Goal: Task Accomplishment & Management: Manage account settings

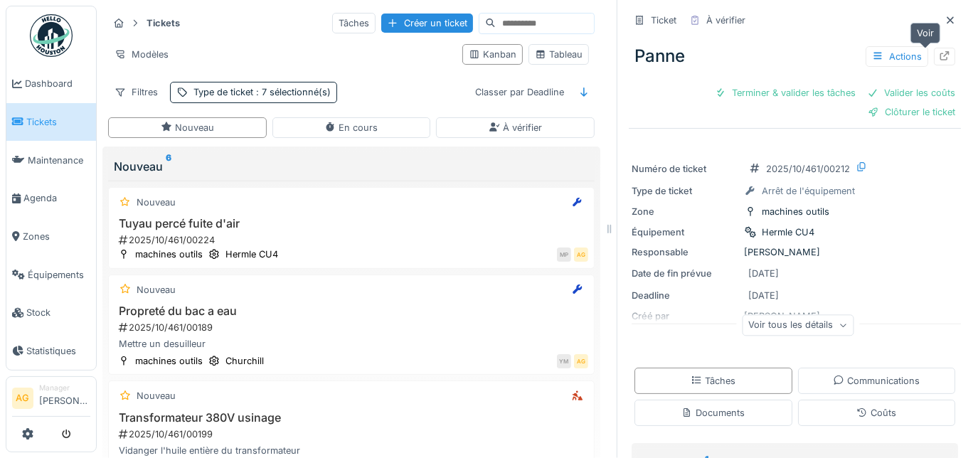
click at [939, 60] on div at bounding box center [944, 57] width 11 height 14
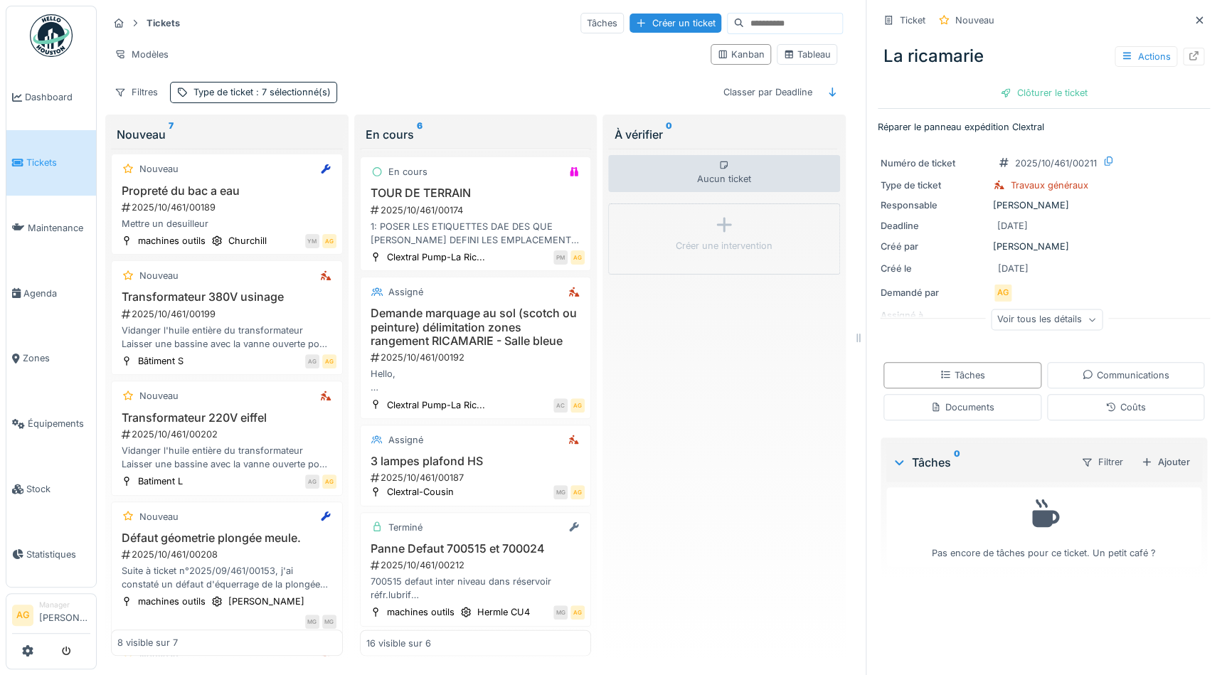
scroll to position [9, 0]
click at [37, 86] on link "Dashboard" at bounding box center [51, 97] width 90 height 65
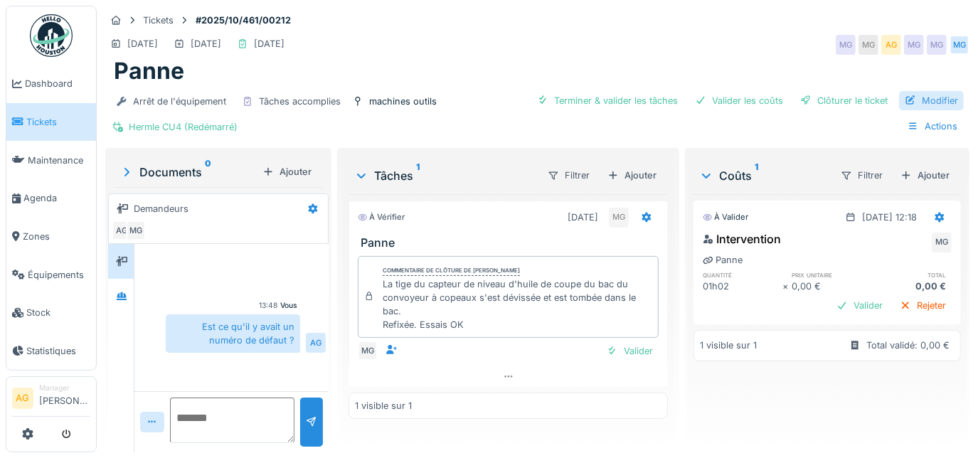
click at [911, 102] on div "Modifier" at bounding box center [931, 100] width 65 height 19
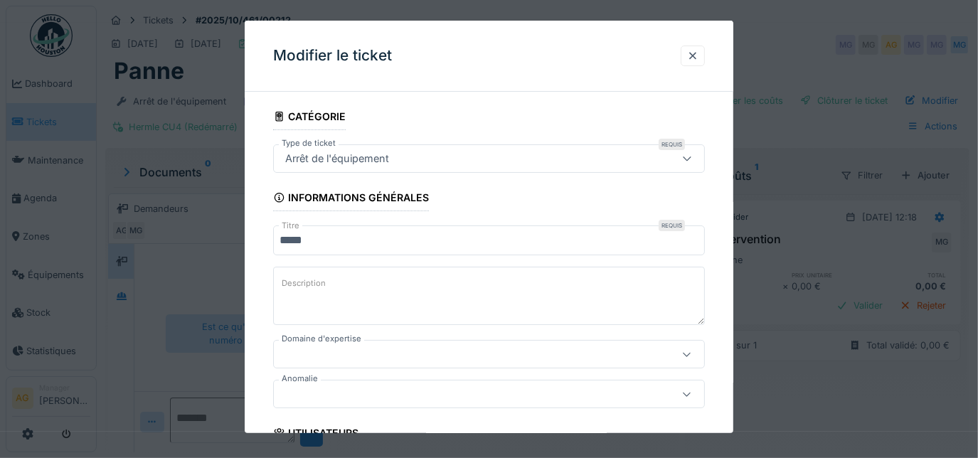
click at [356, 242] on input "*****" at bounding box center [489, 240] width 432 height 30
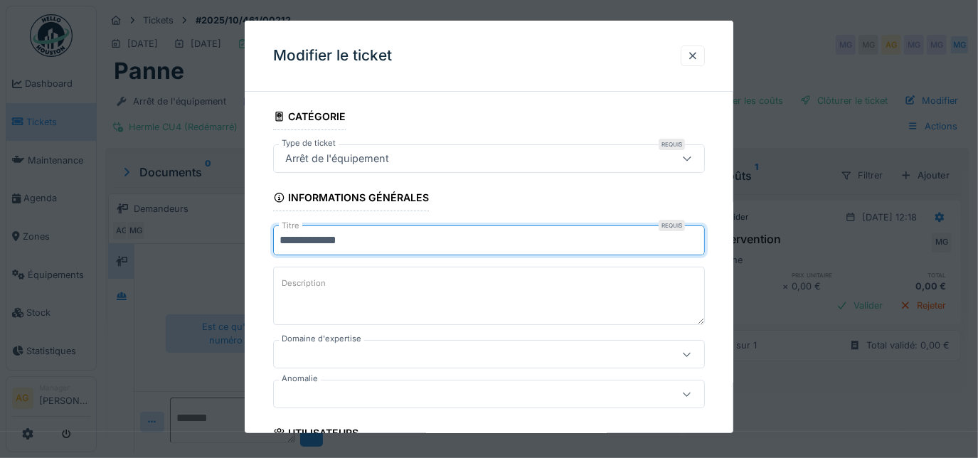
click at [395, 234] on input "**********" at bounding box center [489, 240] width 432 height 30
type input "**********"
click at [368, 279] on textarea "Description" at bounding box center [489, 296] width 432 height 58
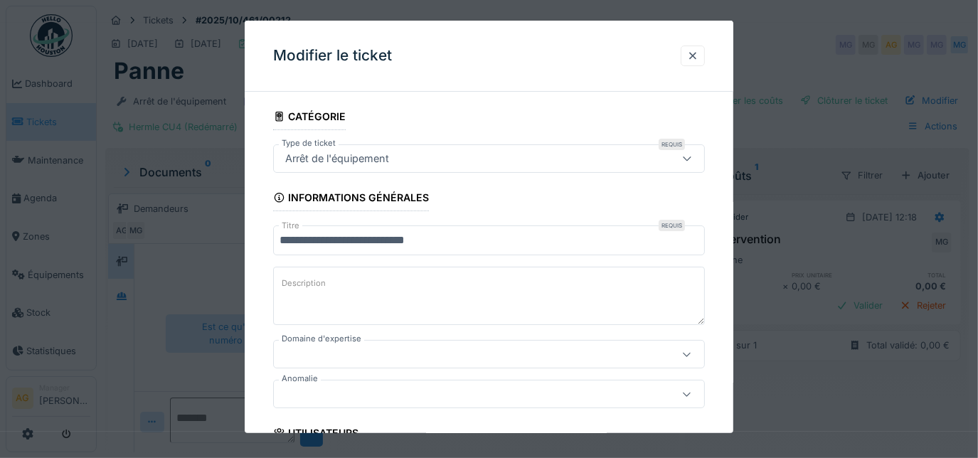
click at [297, 283] on label "Description" at bounding box center [304, 284] width 50 height 18
click at [297, 283] on textarea "Description" at bounding box center [489, 296] width 432 height 58
paste textarea "**********"
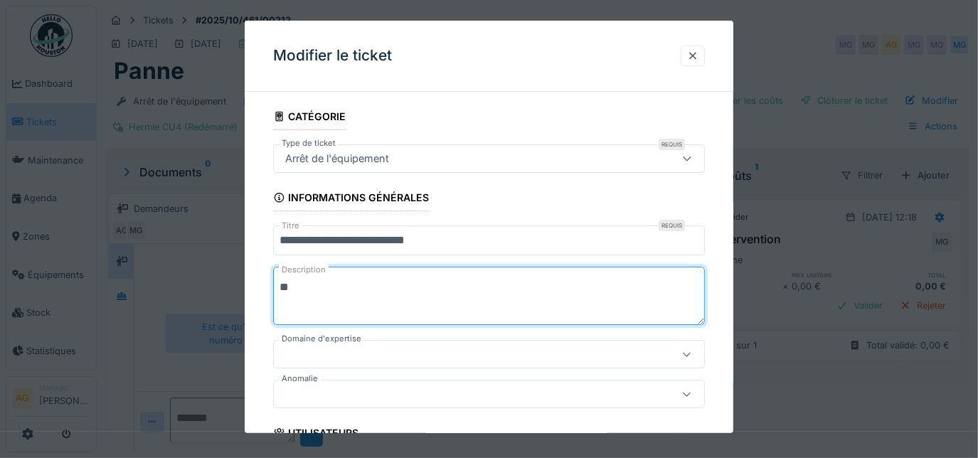
type textarea "*"
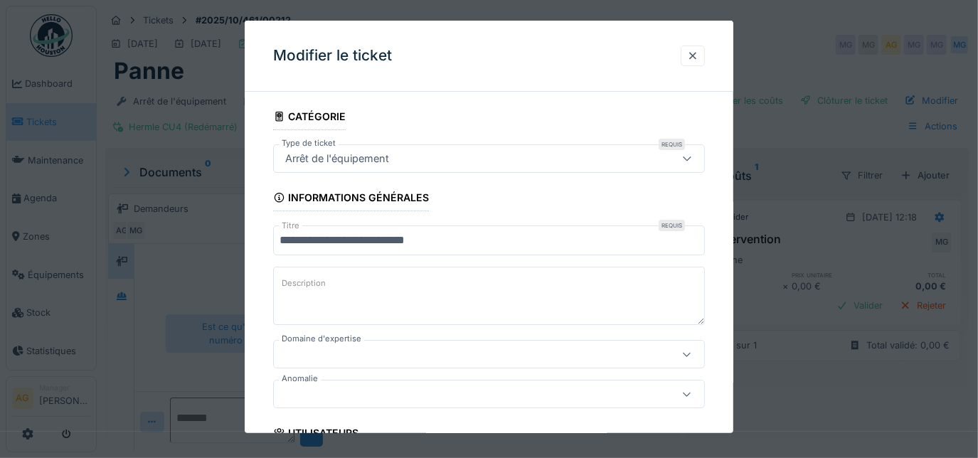
click at [421, 292] on textarea "Description" at bounding box center [489, 296] width 432 height 58
paste textarea "**********"
drag, startPoint x: 578, startPoint y: 294, endPoint x: 277, endPoint y: 283, distance: 301.1
click at [279, 284] on textarea "**********" at bounding box center [489, 296] width 432 height 58
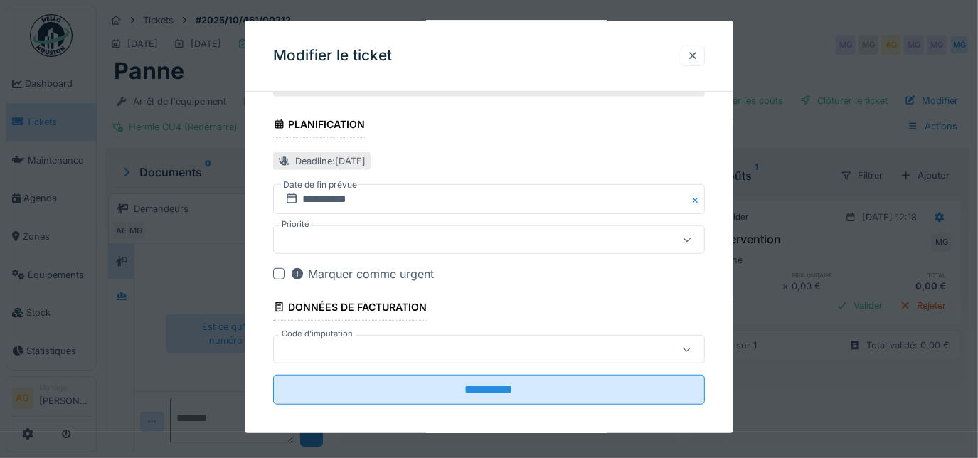
scroll to position [631, 0]
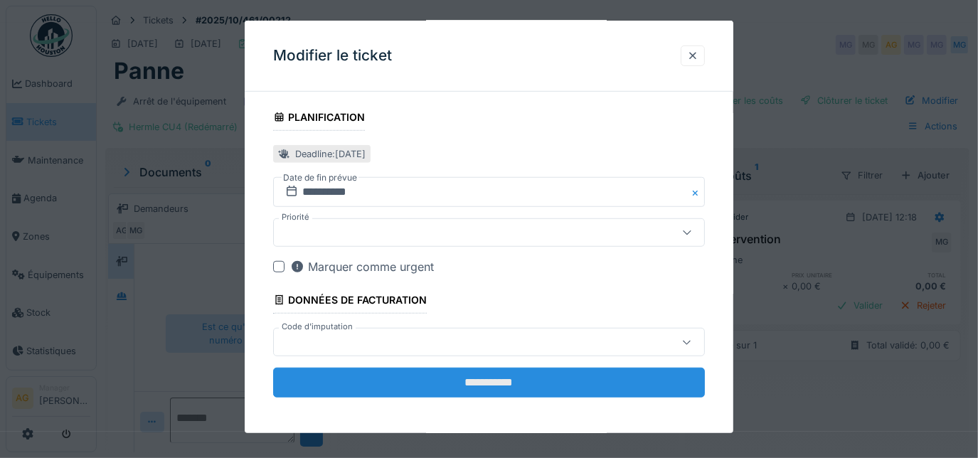
type textarea "**********"
click at [450, 378] on input "**********" at bounding box center [489, 383] width 432 height 30
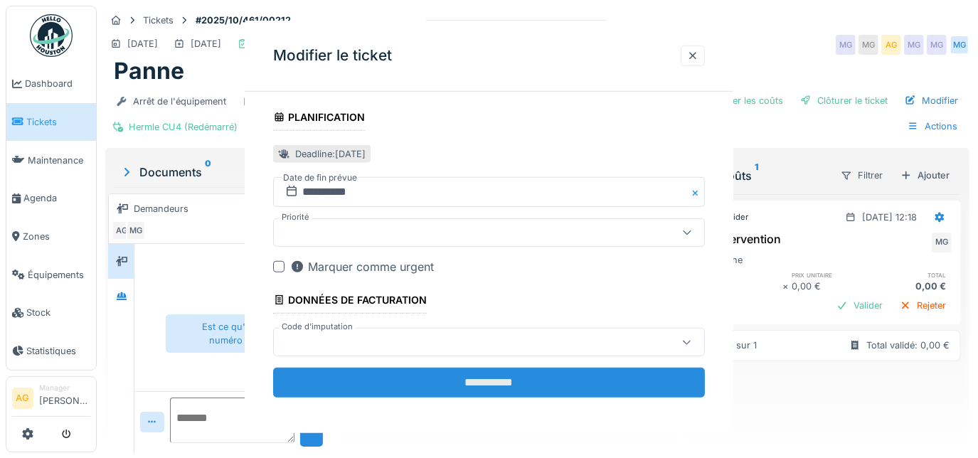
scroll to position [0, 0]
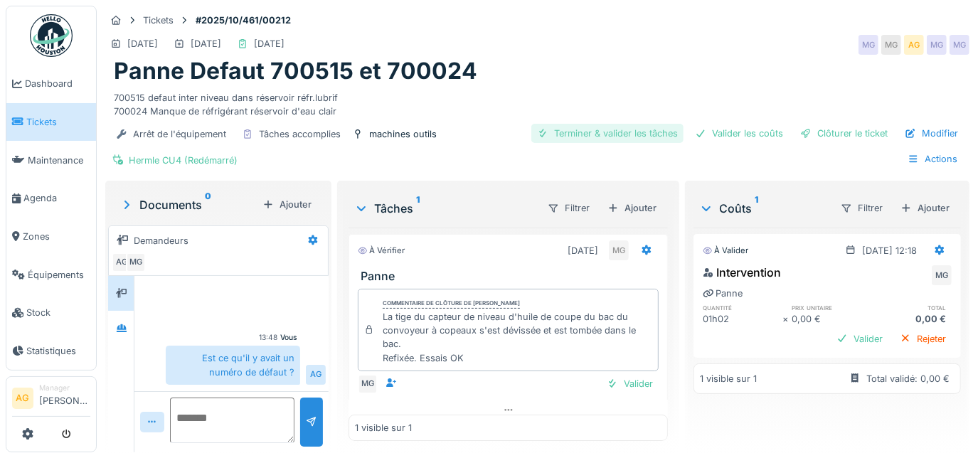
click at [616, 137] on div "Terminer & valider les tâches" at bounding box center [607, 133] width 152 height 19
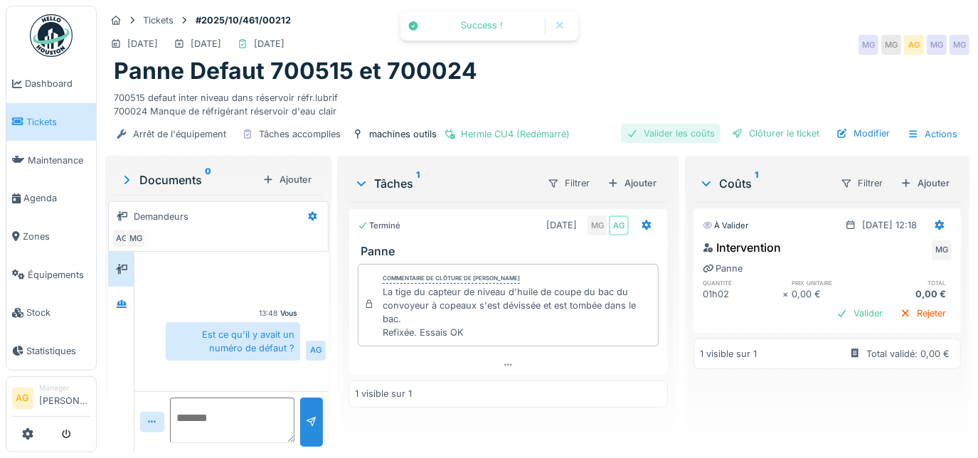
click at [658, 132] on div "Valider les coûts" at bounding box center [671, 133] width 100 height 19
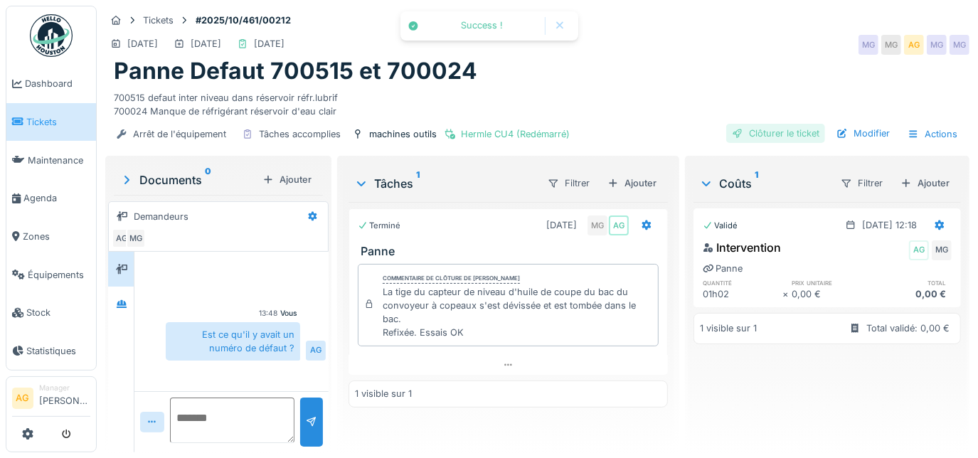
click at [735, 129] on div "Clôturer le ticket" at bounding box center [775, 133] width 99 height 19
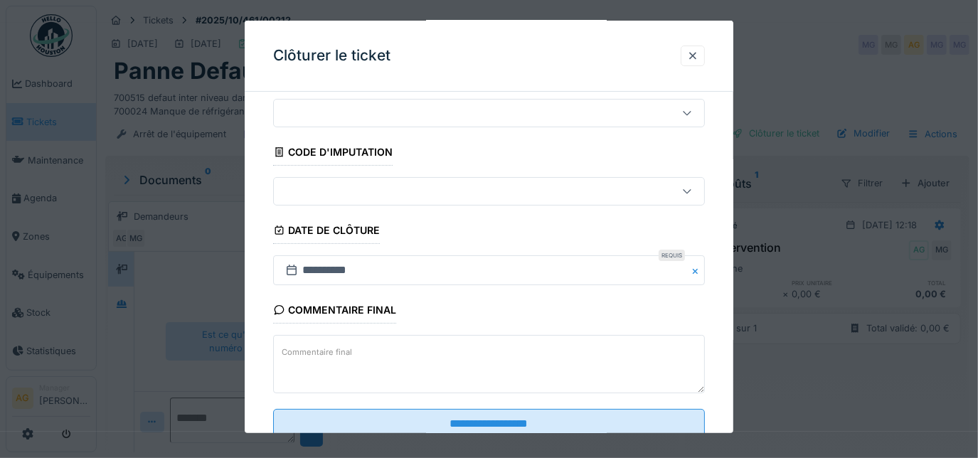
scroll to position [86, 0]
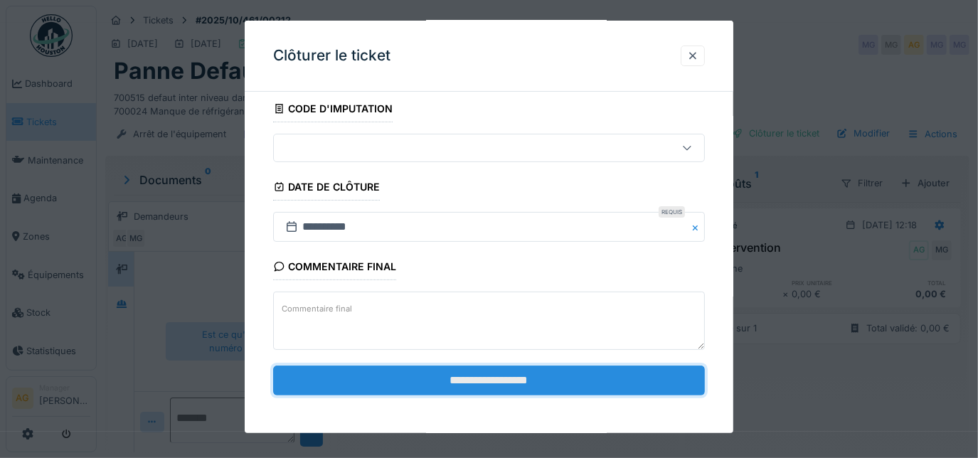
click at [475, 371] on input "**********" at bounding box center [489, 381] width 432 height 30
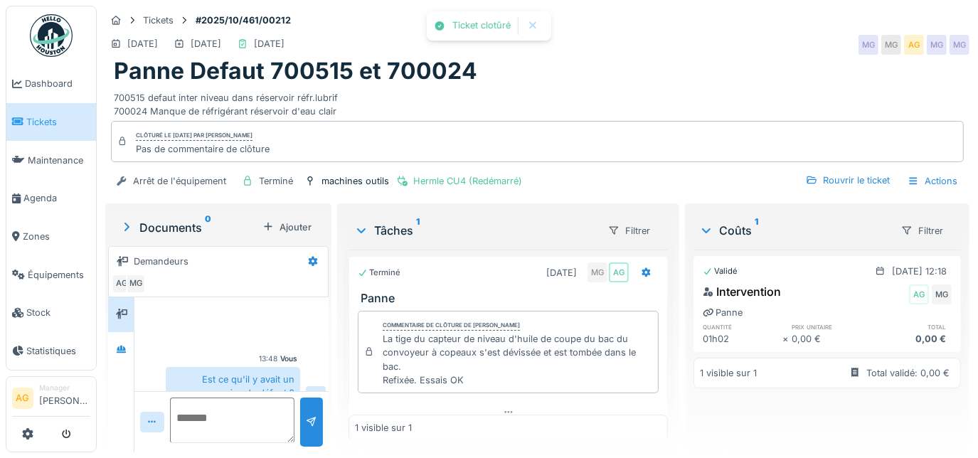
scroll to position [18, 0]
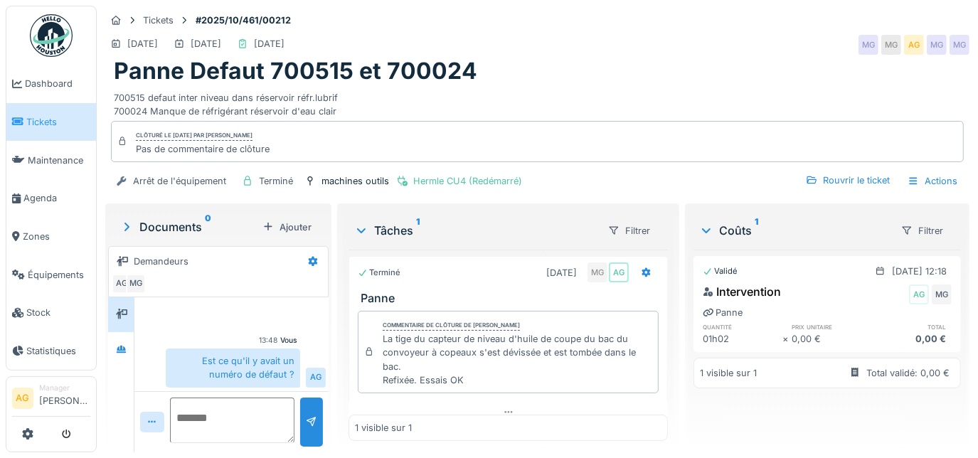
click at [43, 124] on span "Tickets" at bounding box center [58, 122] width 64 height 14
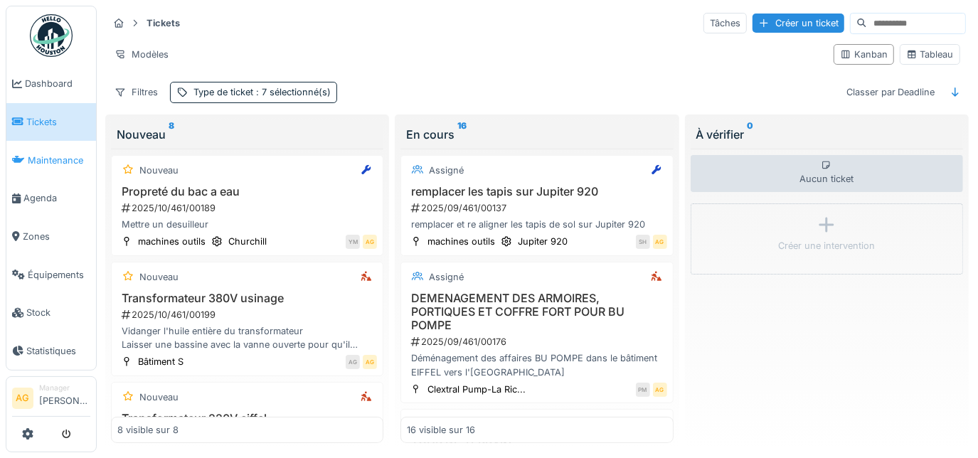
click at [35, 156] on span "Maintenance" at bounding box center [59, 161] width 63 height 14
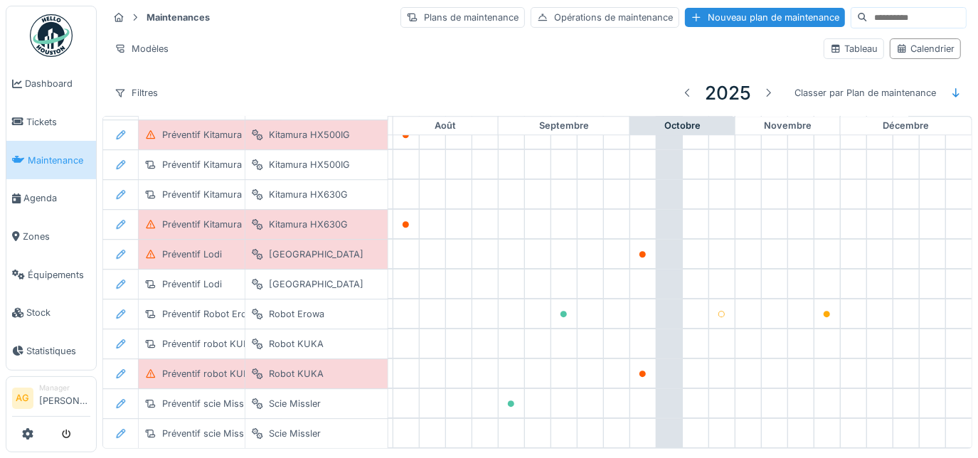
scroll to position [2733, 840]
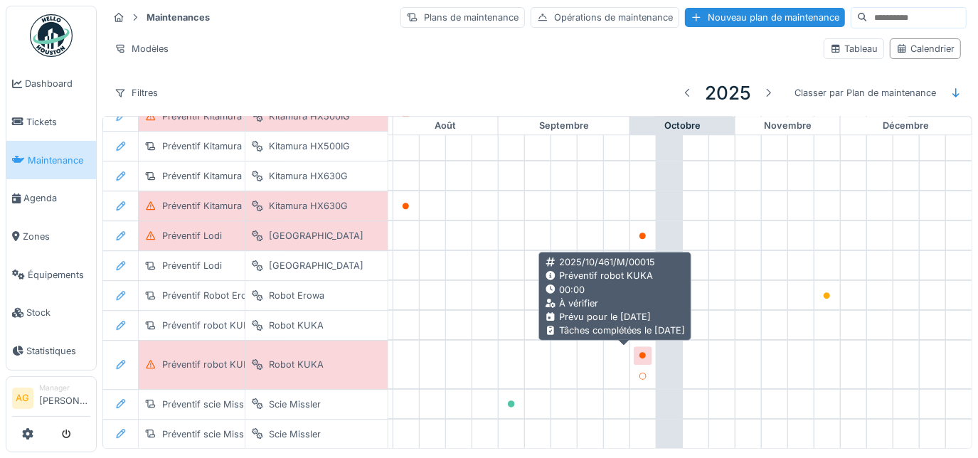
click at [639, 354] on icon at bounding box center [642, 355] width 7 height 7
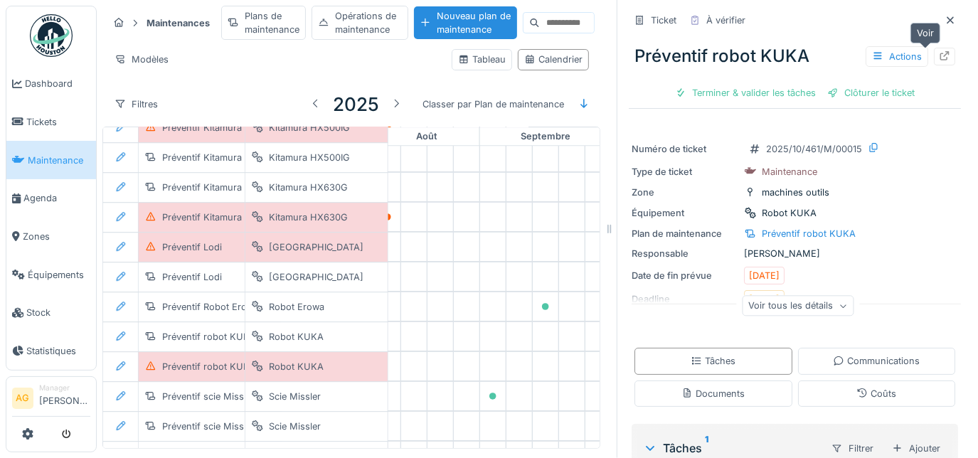
click at [940, 53] on icon at bounding box center [944, 55] width 9 height 9
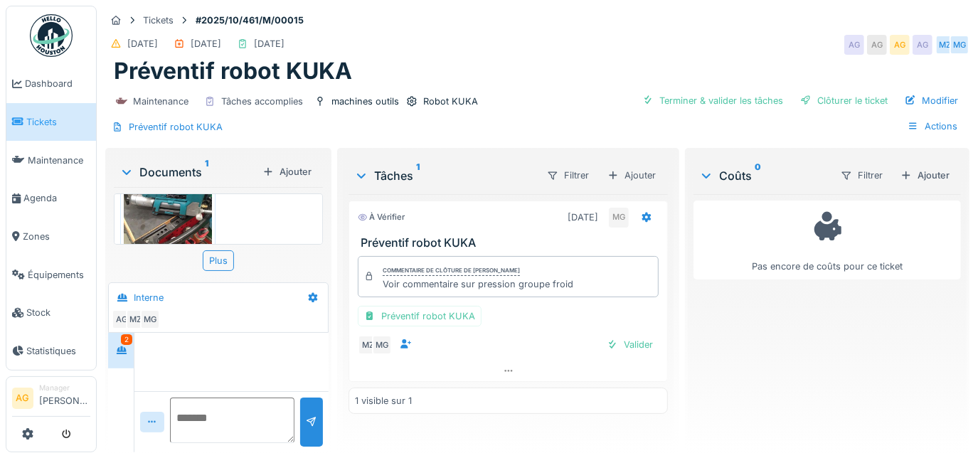
scroll to position [51, 0]
click at [184, 211] on img at bounding box center [168, 216] width 88 height 117
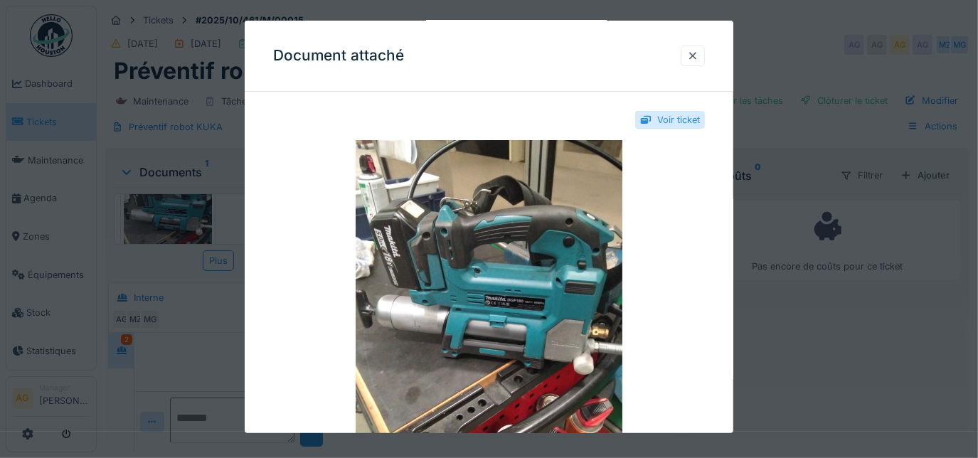
scroll to position [0, 0]
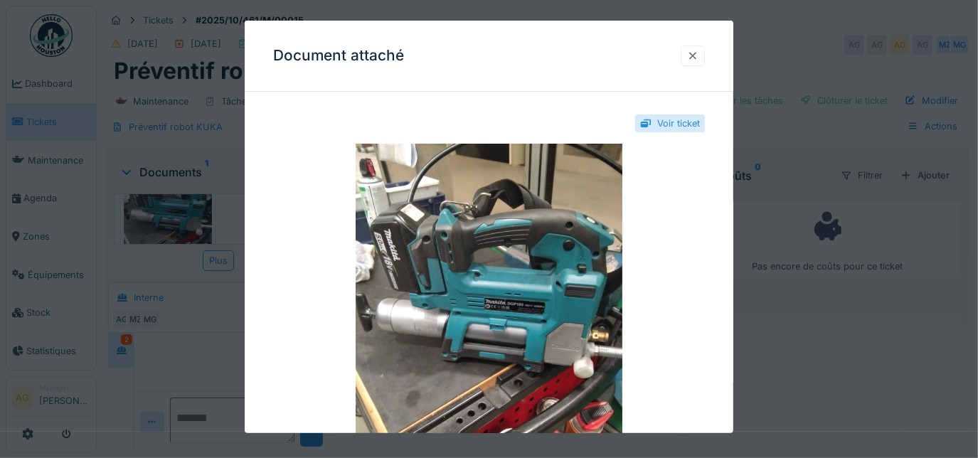
click at [697, 60] on div at bounding box center [692, 56] width 11 height 14
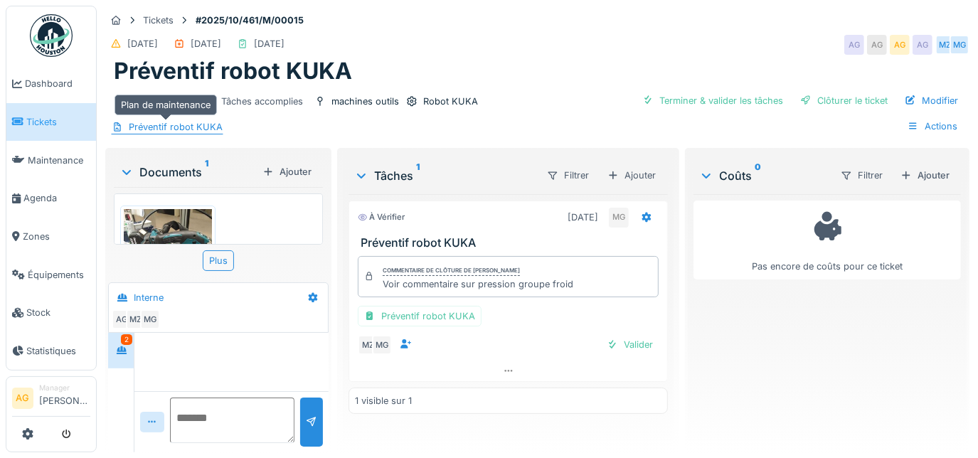
click at [184, 120] on div "Préventif robot KUKA" at bounding box center [176, 127] width 94 height 14
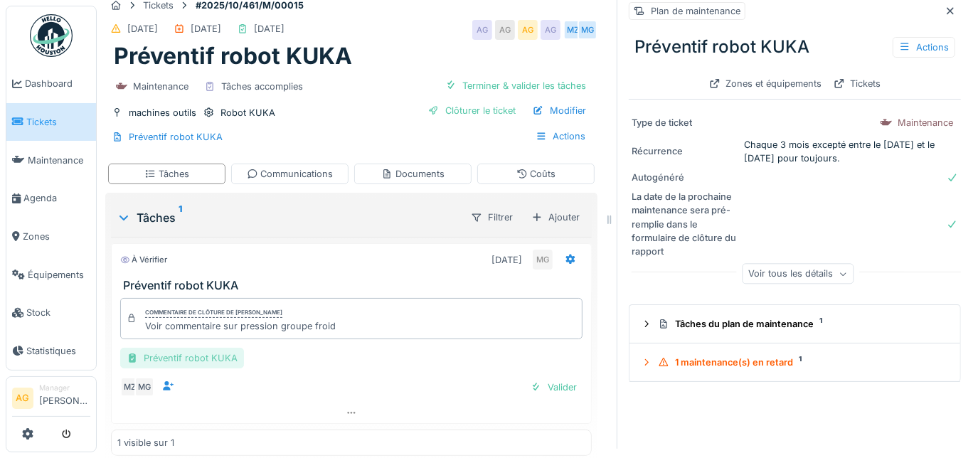
click at [181, 362] on div "Préventif robot KUKA" at bounding box center [182, 358] width 124 height 21
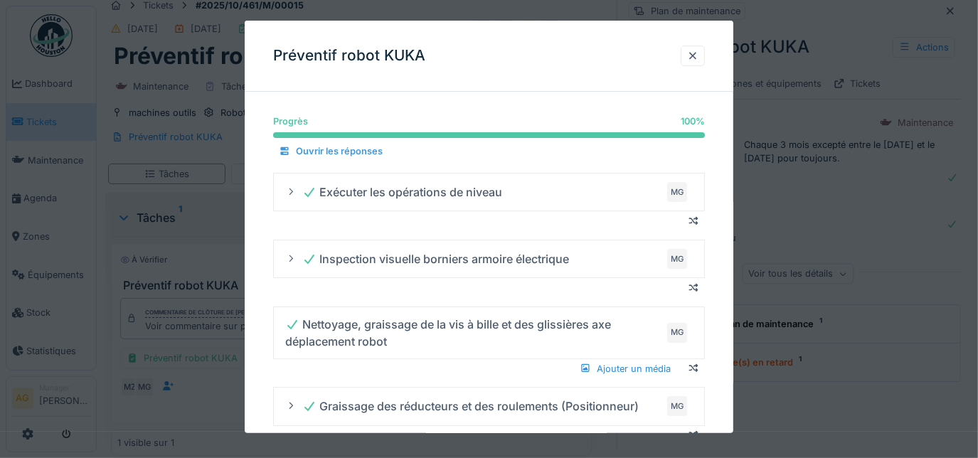
click at [358, 151] on div "Ouvrir les réponses" at bounding box center [330, 151] width 115 height 19
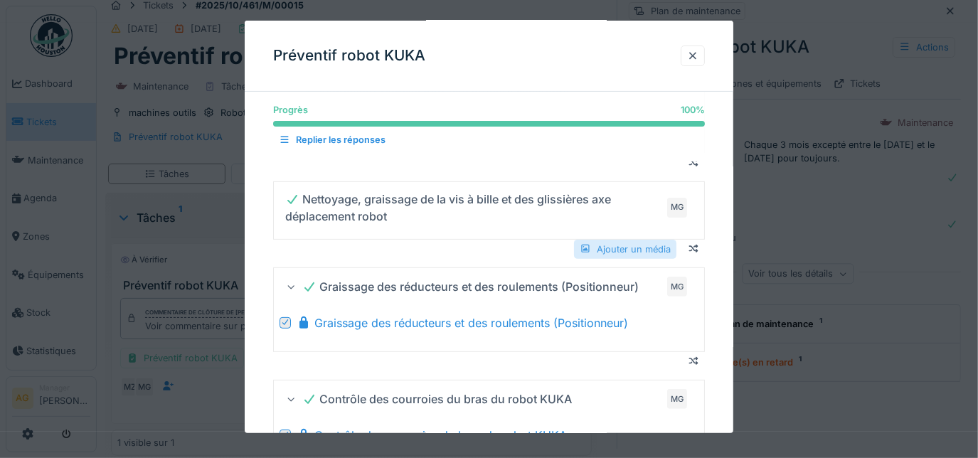
scroll to position [193, 0]
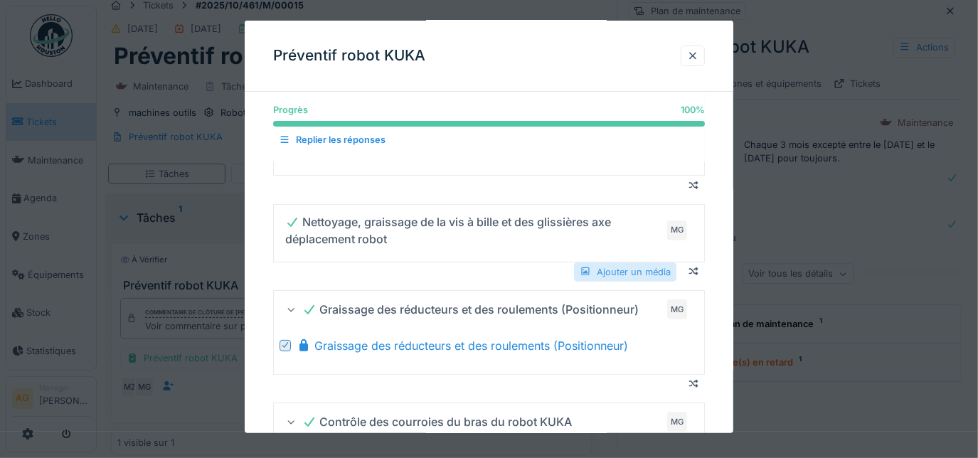
click at [616, 276] on div "Ajouter un média" at bounding box center [625, 271] width 102 height 19
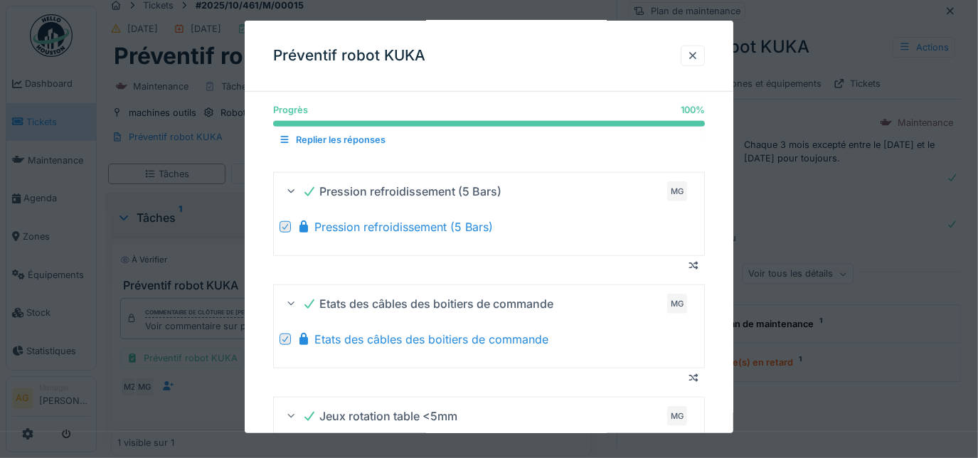
scroll to position [676, 0]
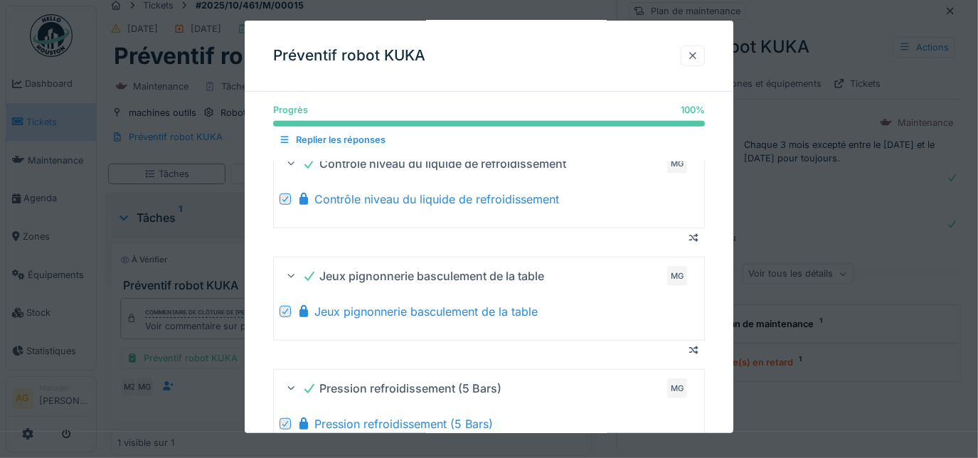
click at [696, 57] on div at bounding box center [692, 56] width 11 height 14
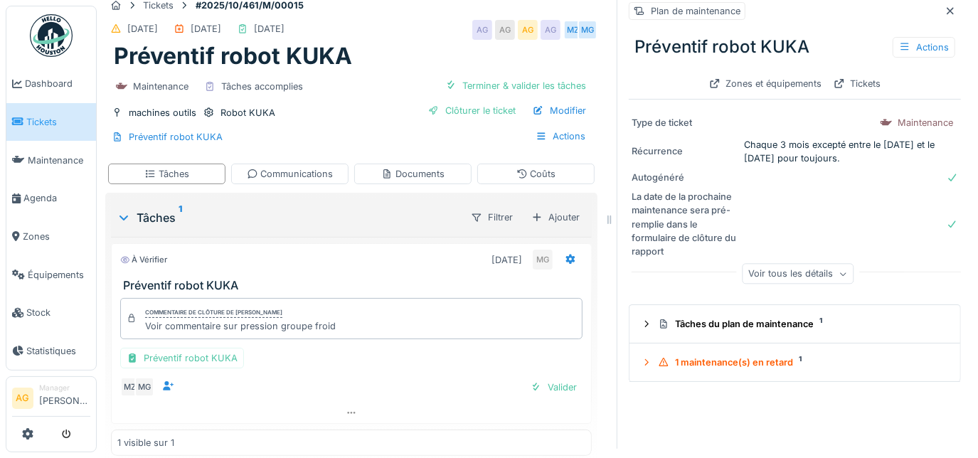
scroll to position [0, 0]
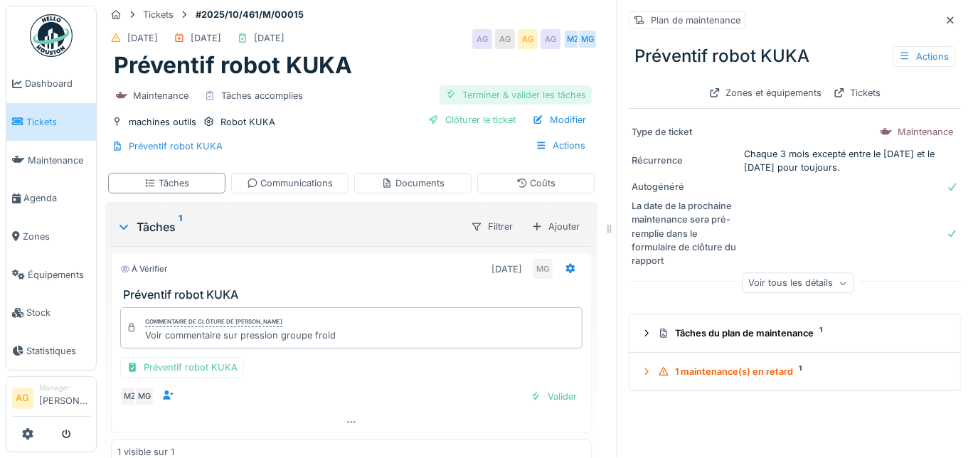
click at [484, 95] on div "Terminer & valider les tâches" at bounding box center [516, 94] width 152 height 19
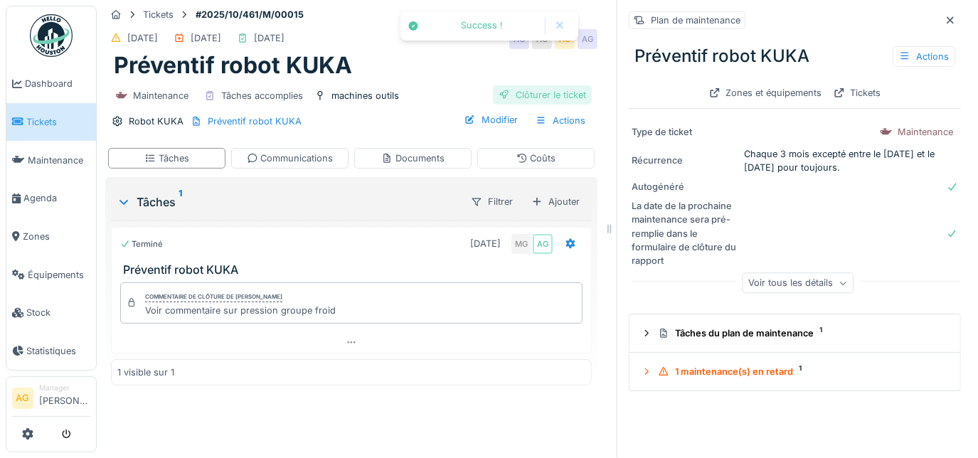
click at [517, 95] on div "Clôturer le ticket" at bounding box center [542, 94] width 99 height 19
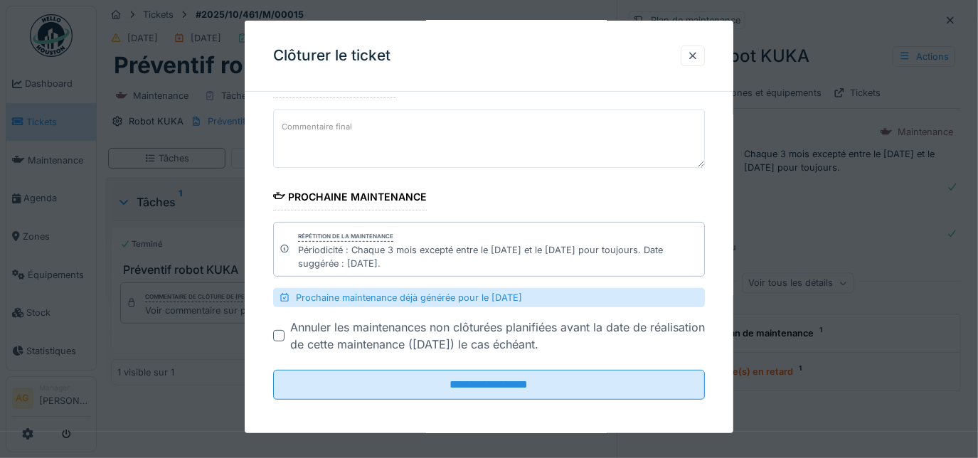
scroll to position [272, 0]
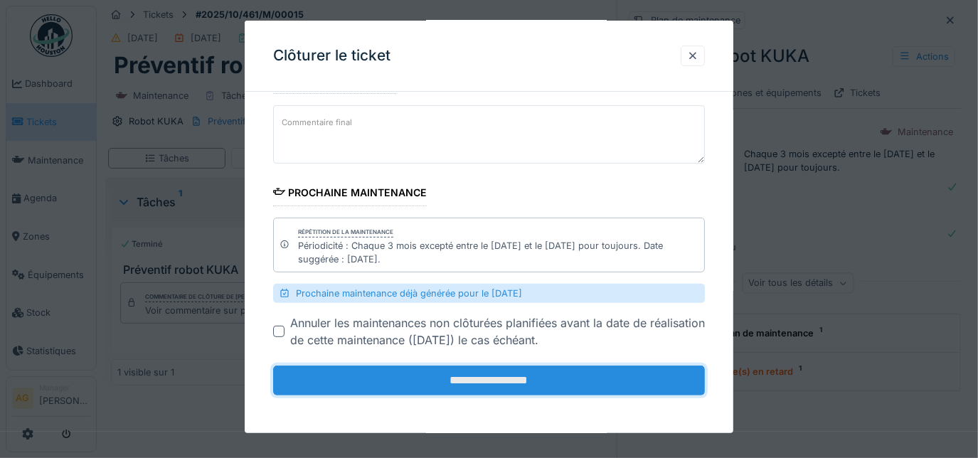
click at [455, 379] on input "**********" at bounding box center [489, 381] width 432 height 30
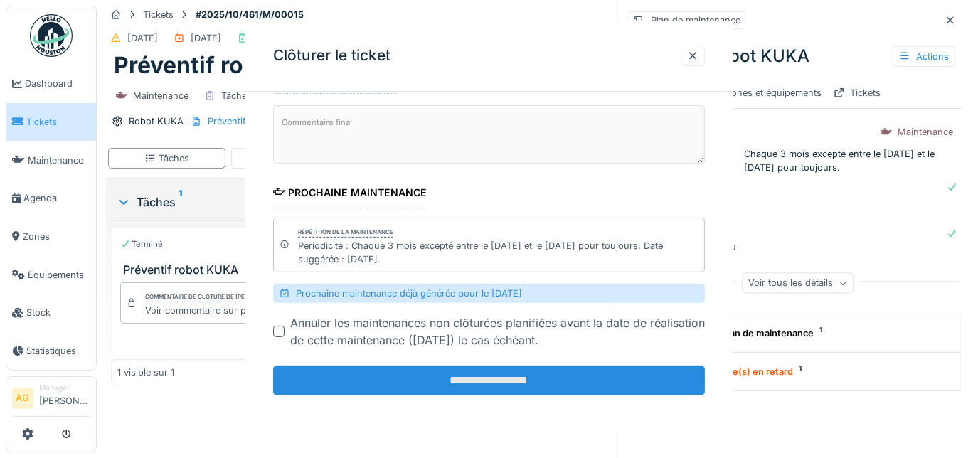
scroll to position [0, 0]
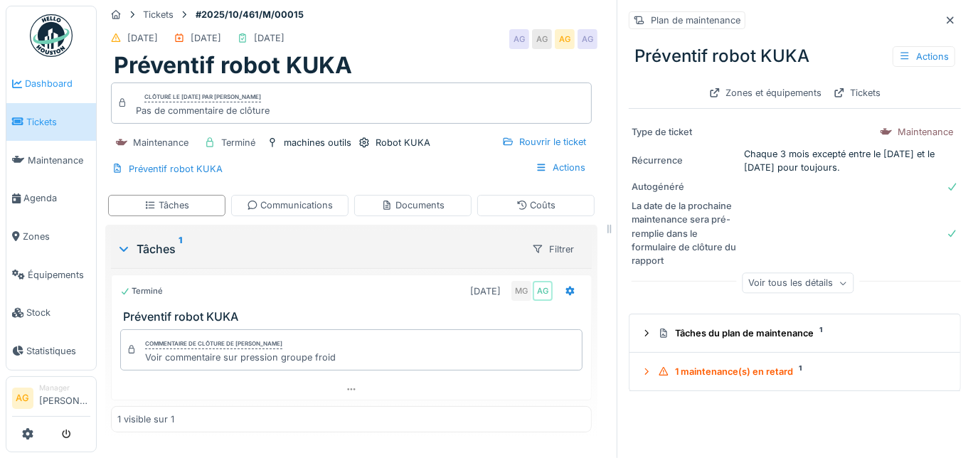
click at [40, 84] on span "Dashboard" at bounding box center [57, 84] width 65 height 14
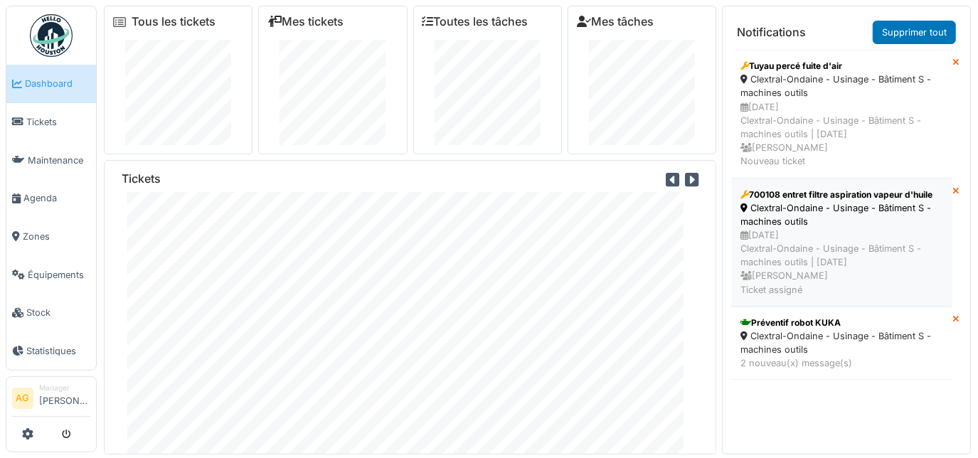
click at [793, 228] on div "Clextral-Ondaine - Usinage - Bâtiment S - machines outils" at bounding box center [841, 214] width 203 height 27
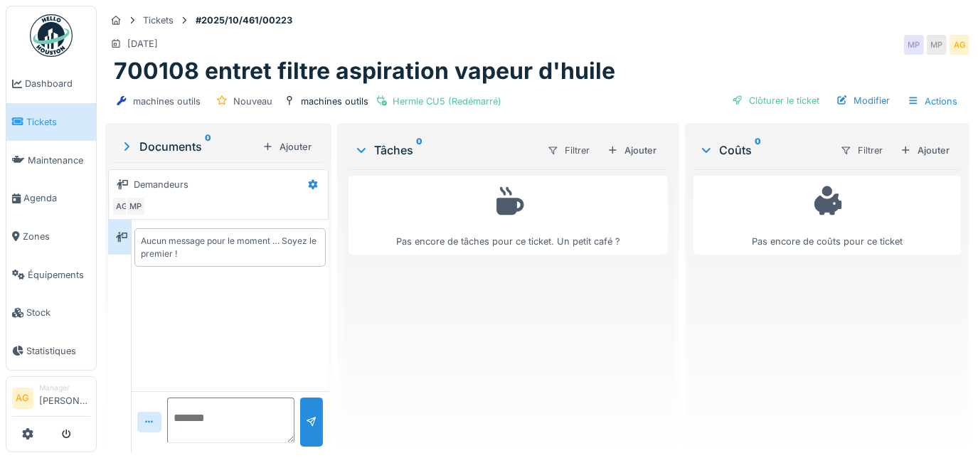
click at [24, 122] on li "Tickets" at bounding box center [51, 122] width 78 height 14
click at [63, 87] on span "Dashboard" at bounding box center [57, 84] width 65 height 14
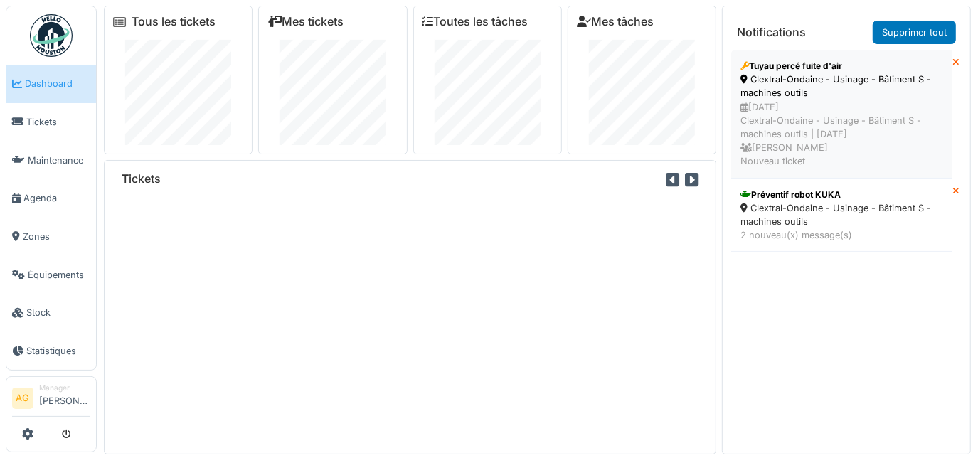
click at [787, 98] on div "Clextral-Ondaine - Usinage - Bâtiment S - machines outils" at bounding box center [841, 86] width 203 height 27
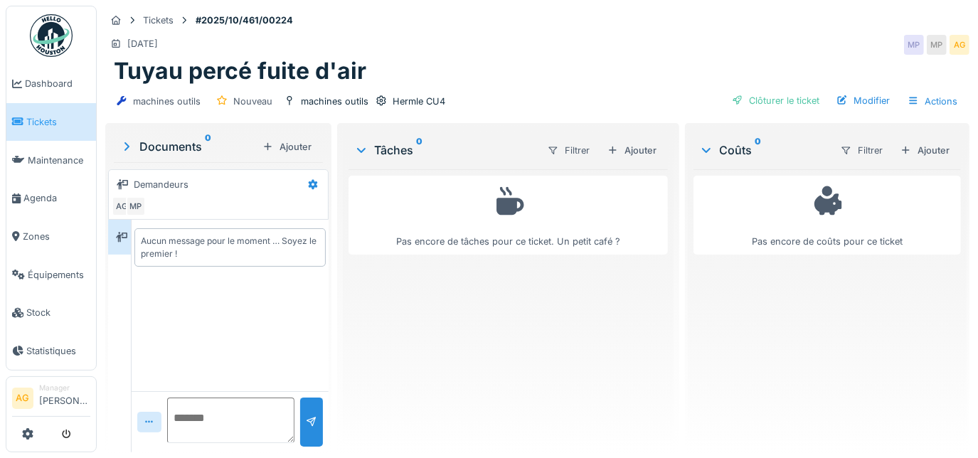
click at [46, 119] on span "Tickets" at bounding box center [58, 122] width 64 height 14
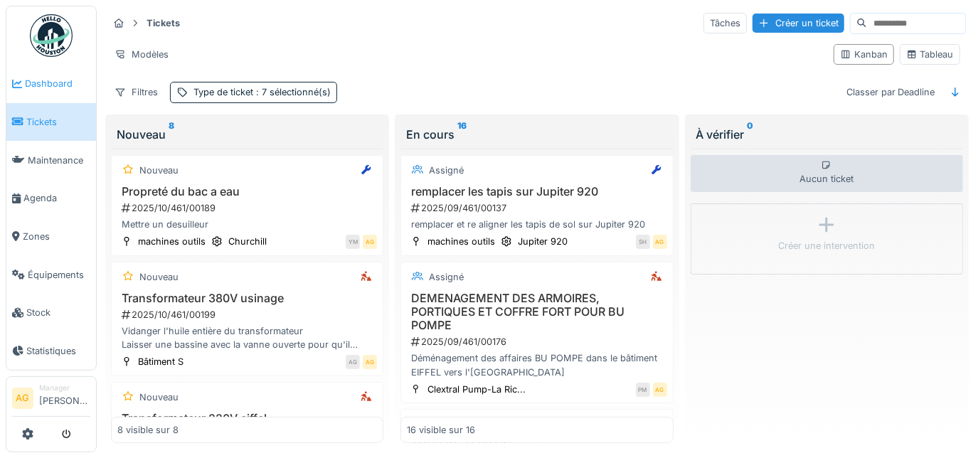
click at [55, 70] on link "Dashboard" at bounding box center [51, 84] width 90 height 38
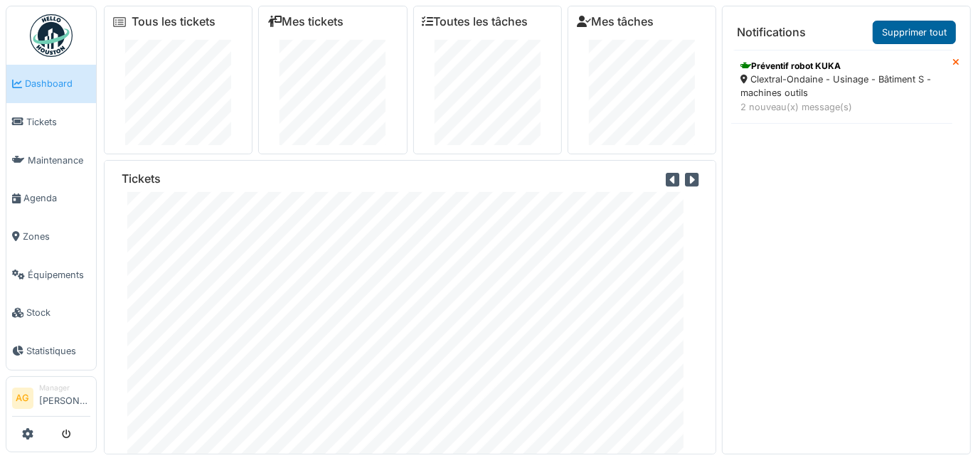
click at [890, 33] on link "Supprimer tout" at bounding box center [914, 32] width 83 height 23
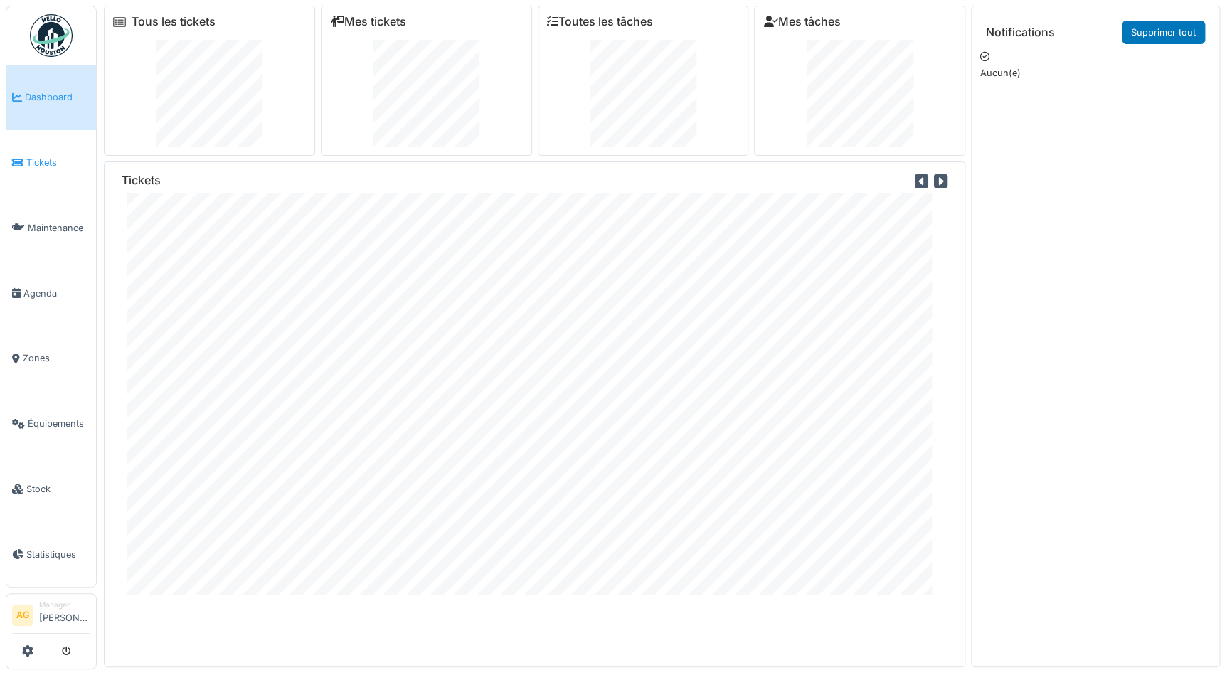
click at [28, 156] on span "Tickets" at bounding box center [58, 163] width 64 height 14
